Goal: Task Accomplishment & Management: Use online tool/utility

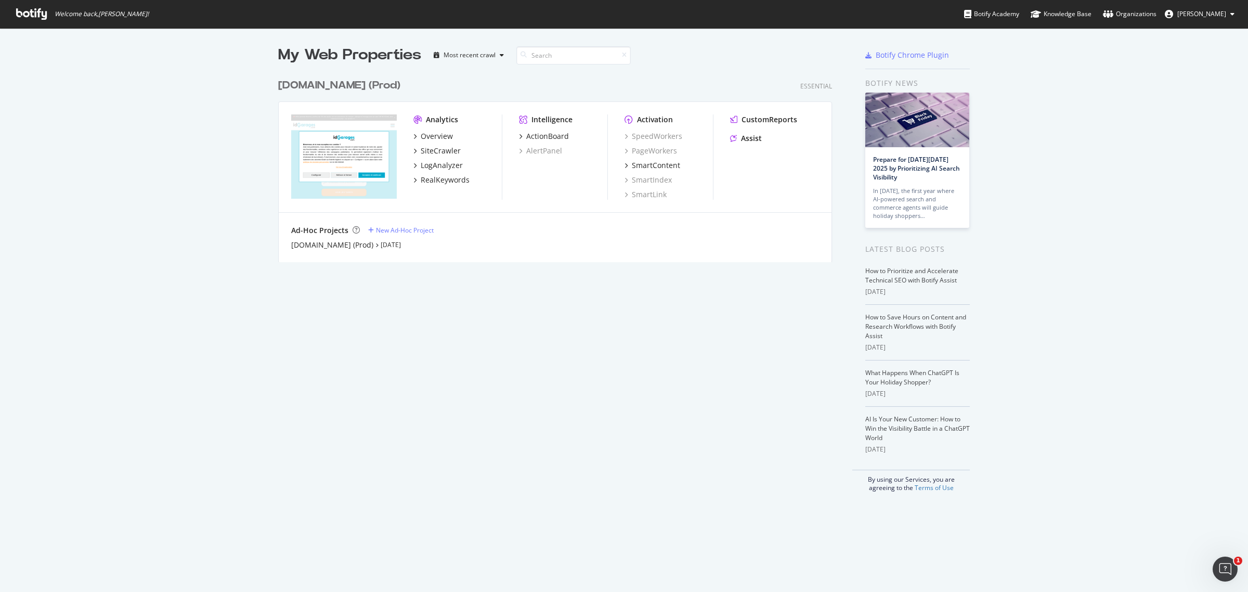
click at [183, 159] on div "My Web Properties Most recent crawl idgarages.com (Prod) Essential Analytics Ov…" at bounding box center [624, 268] width 1248 height 480
click at [443, 134] on div "Overview" at bounding box center [437, 136] width 32 height 10
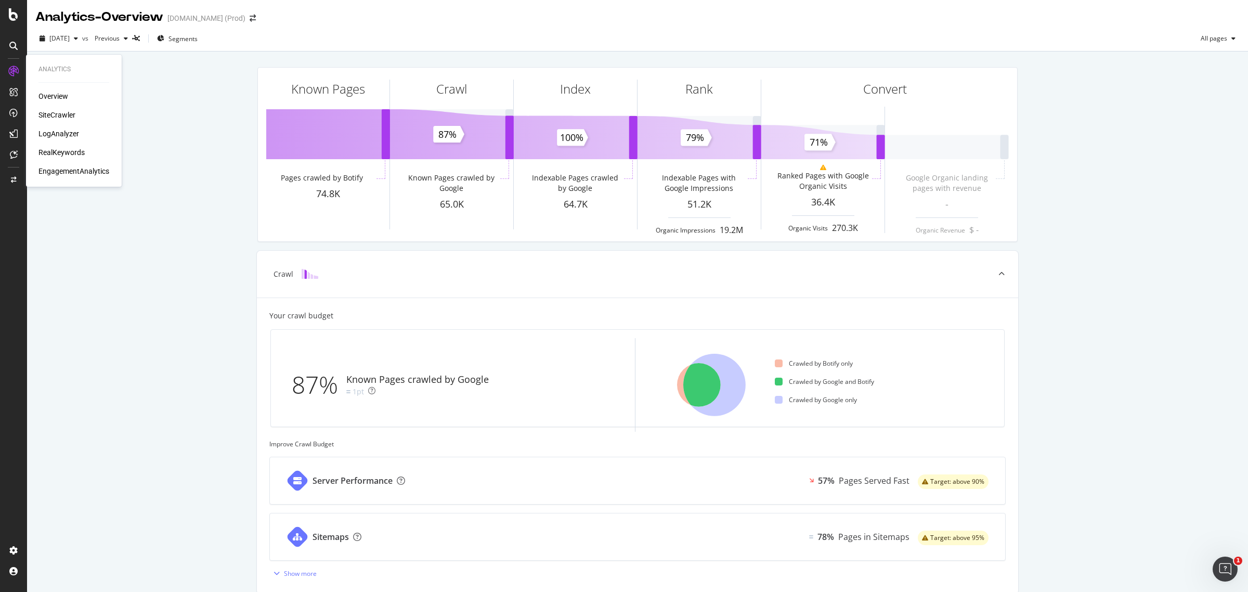
click at [50, 112] on div "SiteCrawler" at bounding box center [56, 115] width 37 height 10
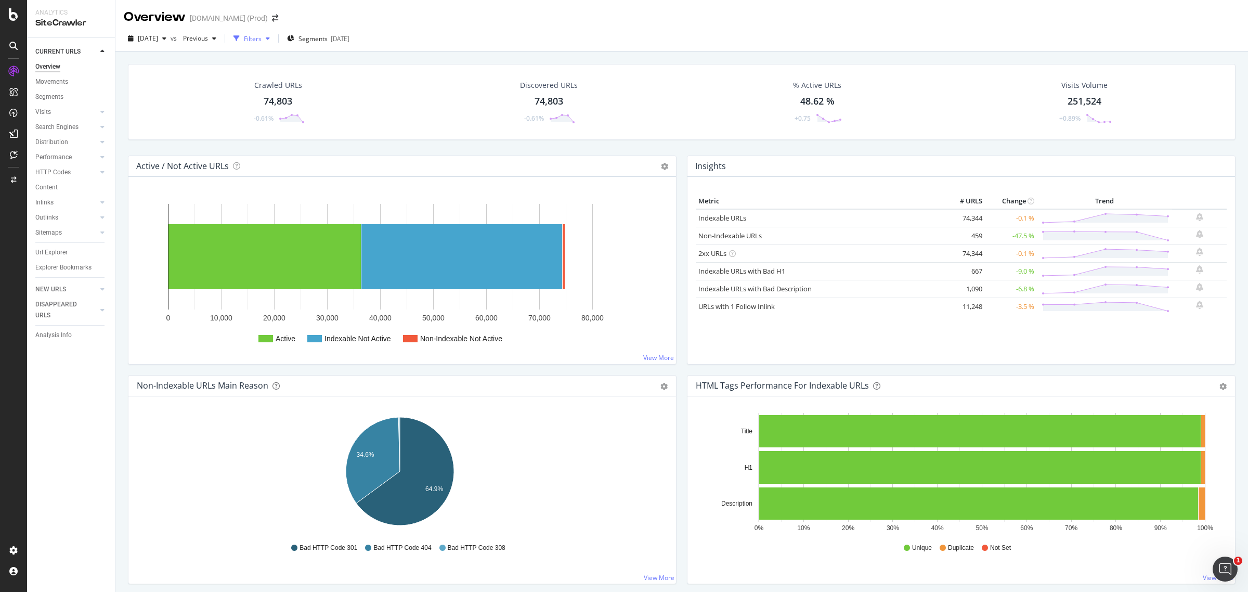
click at [262, 34] on div "Filters" at bounding box center [253, 38] width 18 height 9
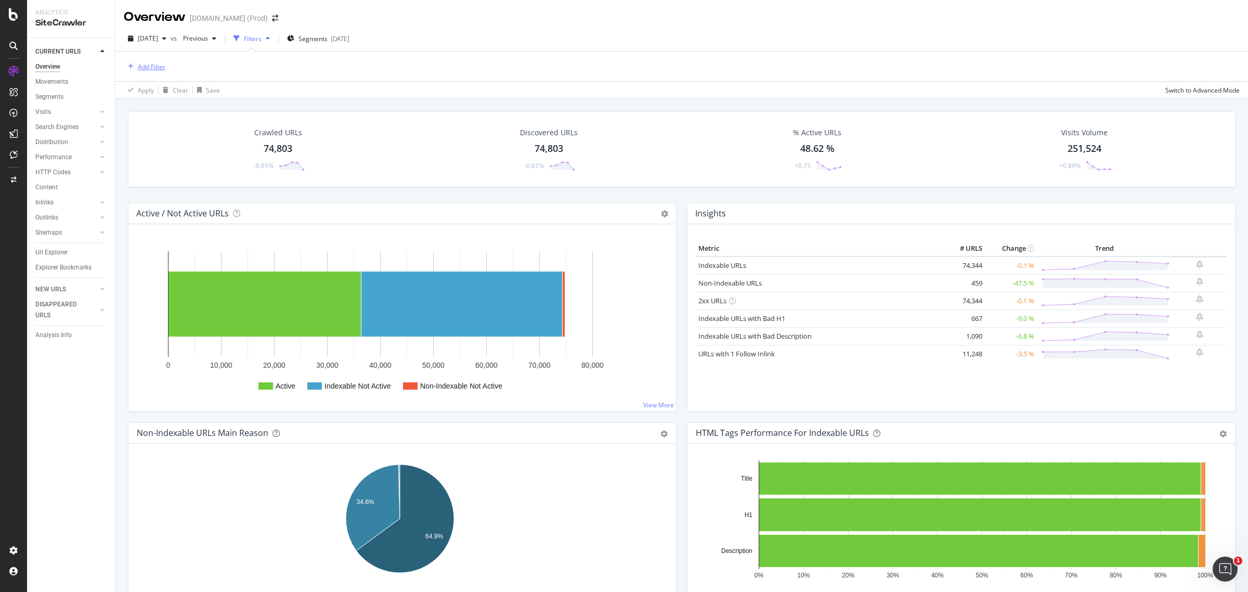
click at [162, 63] on div "Add Filter" at bounding box center [152, 66] width 28 height 9
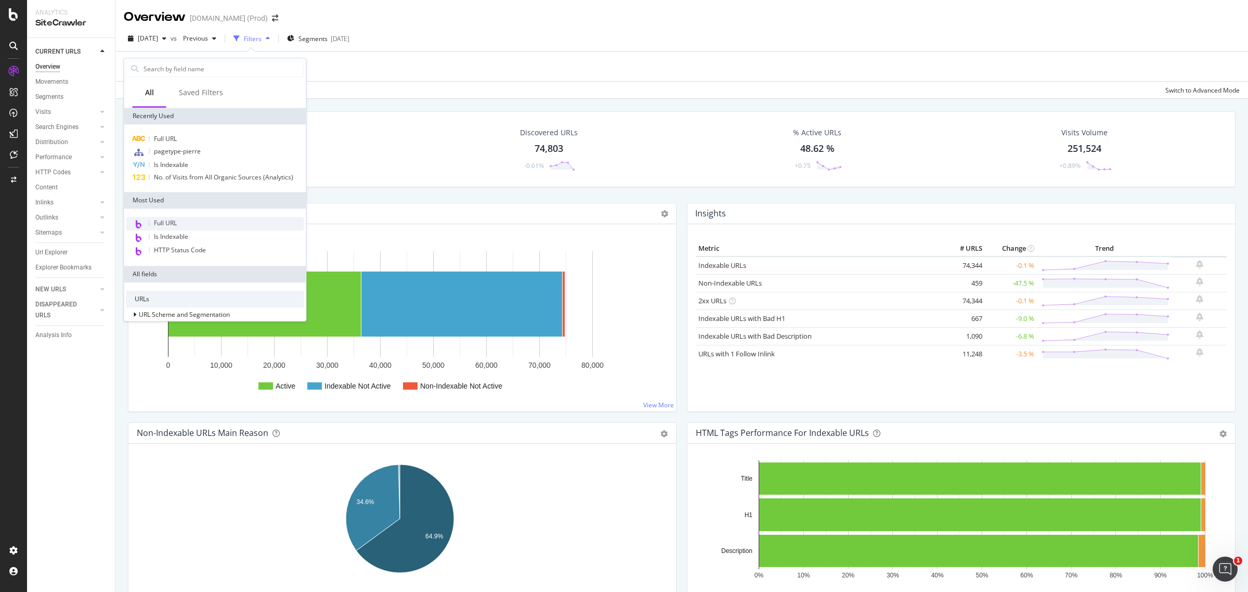
click at [179, 220] on div "Full URL" at bounding box center [215, 224] width 178 height 14
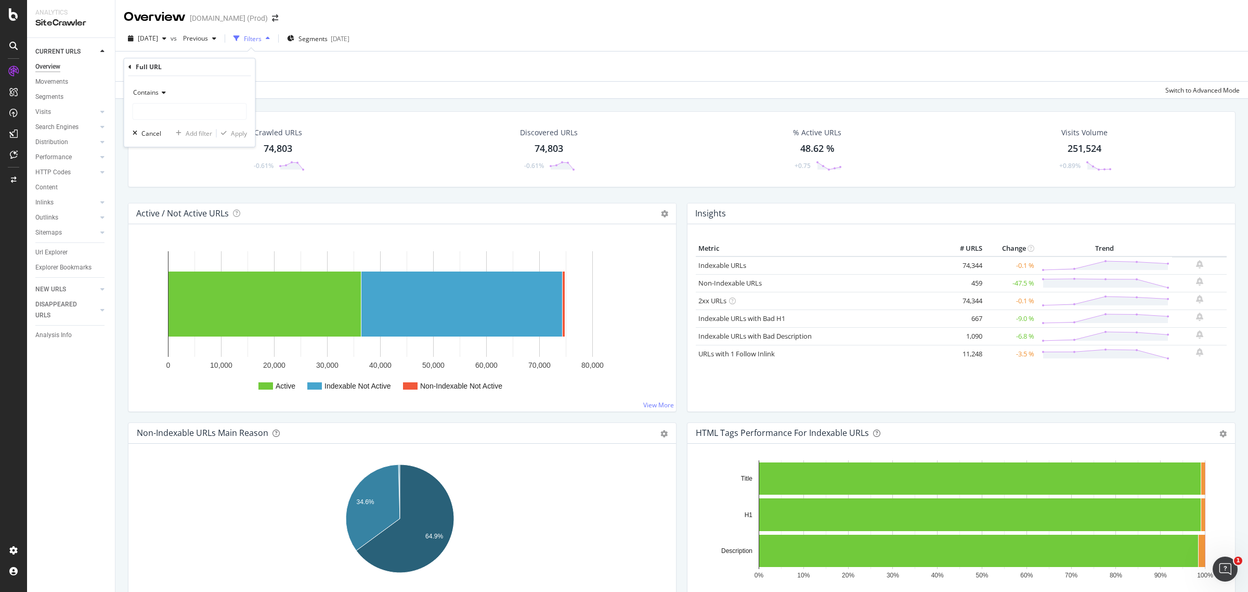
click at [167, 92] on div "Contains" at bounding box center [190, 92] width 114 height 17
click at [188, 196] on div "Contains" at bounding box center [190, 195] width 111 height 14
click at [197, 109] on input "text" at bounding box center [189, 111] width 113 height 17
paste input "https://www.idgarages.com/fr-fr/ville/"
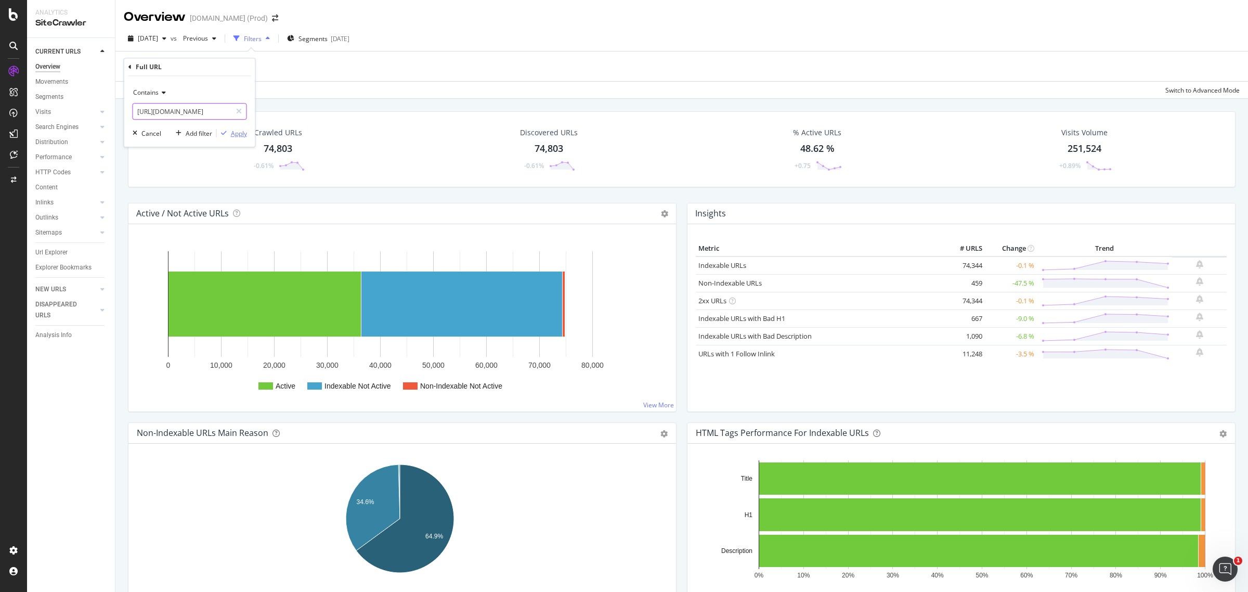
type input "https://www.idgarages.com/fr-fr/ville/"
click at [241, 134] on div "Apply" at bounding box center [239, 133] width 16 height 9
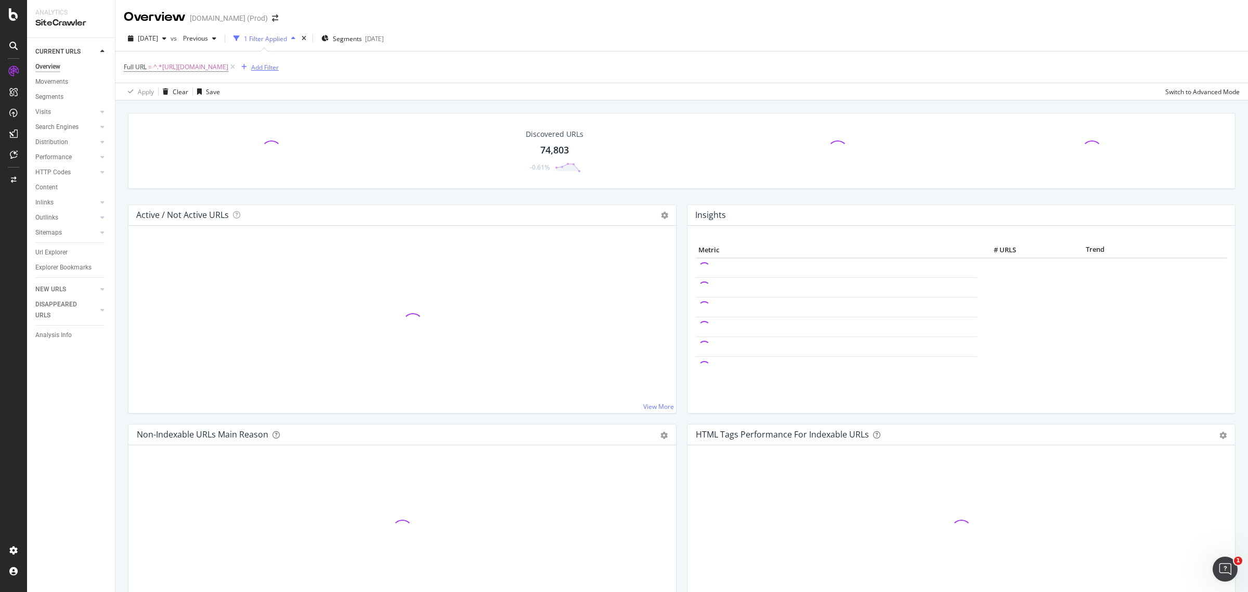
click at [279, 67] on div "Add Filter" at bounding box center [265, 67] width 28 height 9
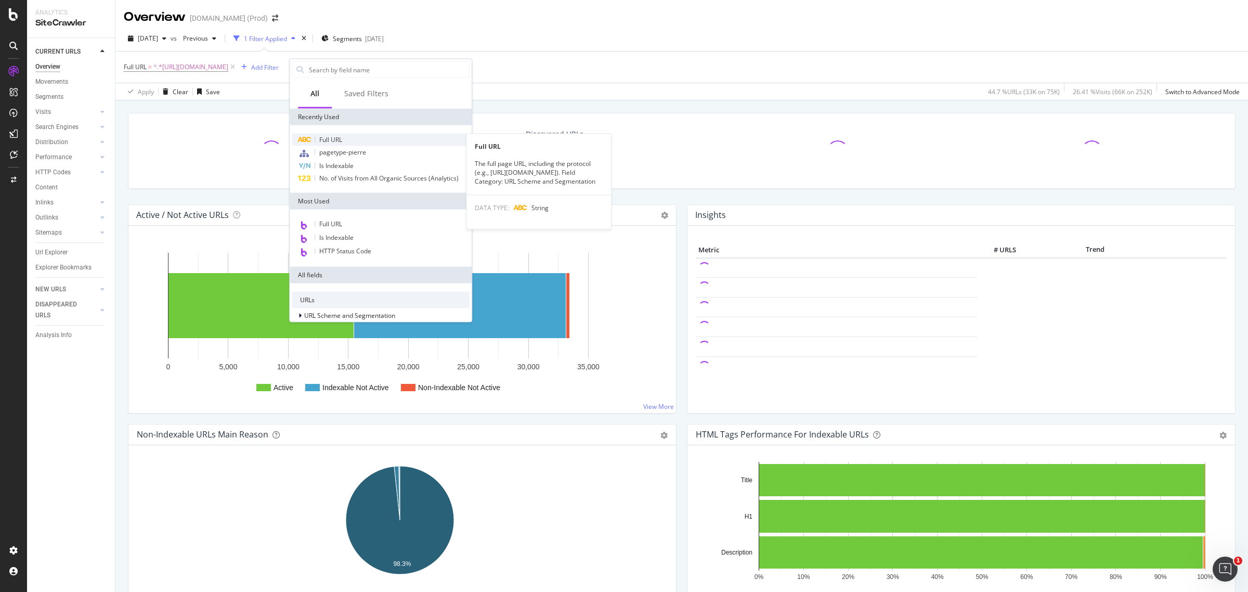
click at [355, 138] on div "Full URL" at bounding box center [381, 140] width 178 height 12
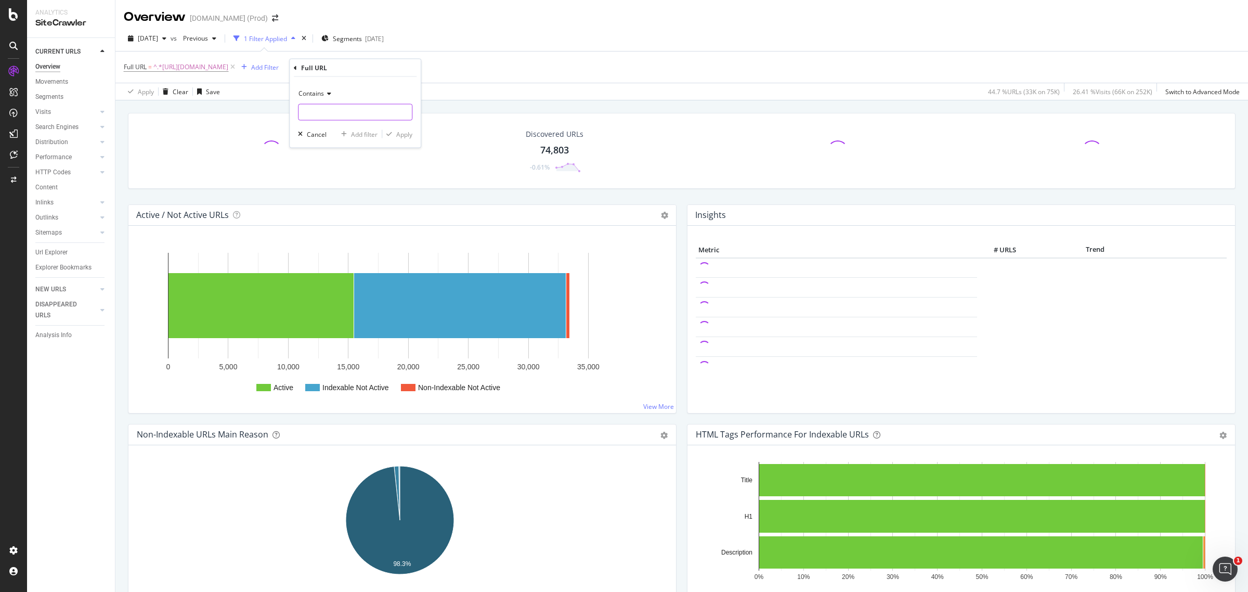
click at [328, 108] on input "text" at bounding box center [354, 112] width 113 height 17
paste input "/prestation-amortisseur"
type input "/prestation-amortisseur"
click at [394, 131] on div "button" at bounding box center [389, 134] width 14 height 6
